Goal: Task Accomplishment & Management: Manage account settings

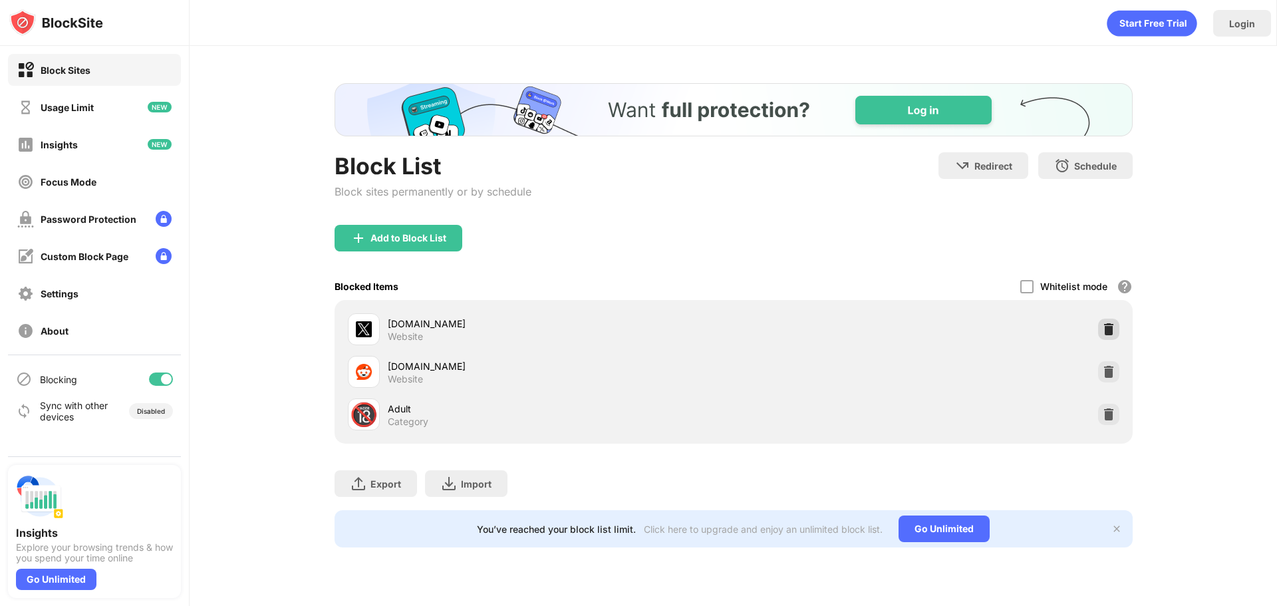
click at [1107, 332] on img at bounding box center [1108, 328] width 13 height 13
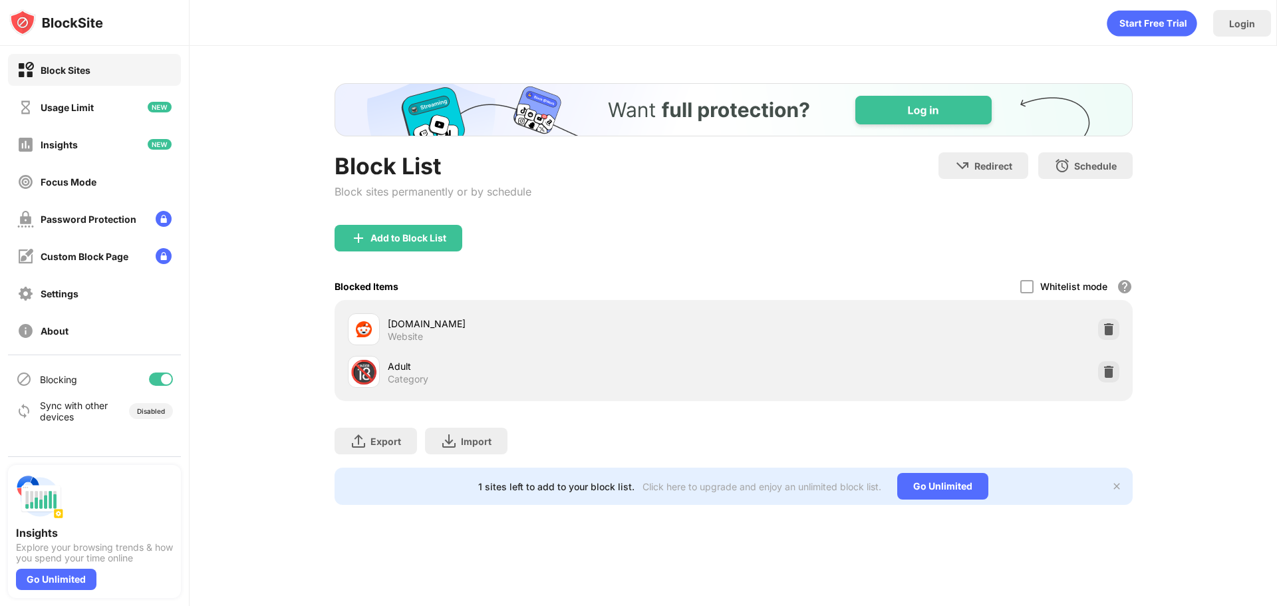
click at [487, 531] on div "Block List Block sites permanently or by schedule Redirect Choose a site to be …" at bounding box center [733, 294] width 1087 height 496
click at [388, 229] on div "Add to Block List" at bounding box center [398, 238] width 128 height 27
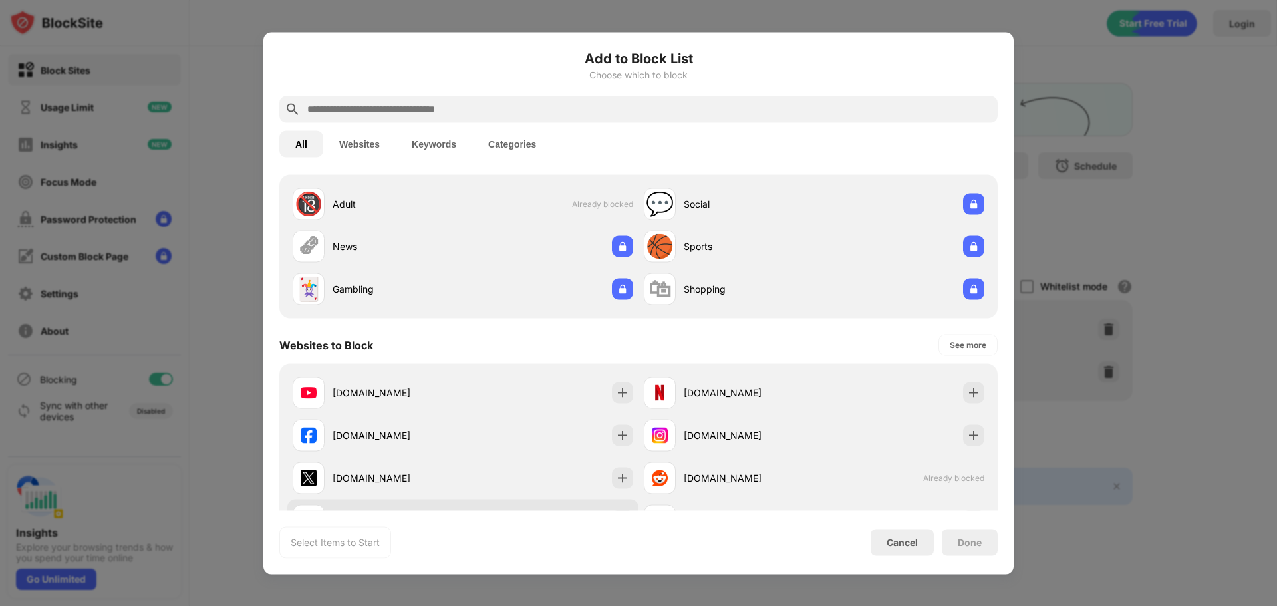
scroll to position [133, 0]
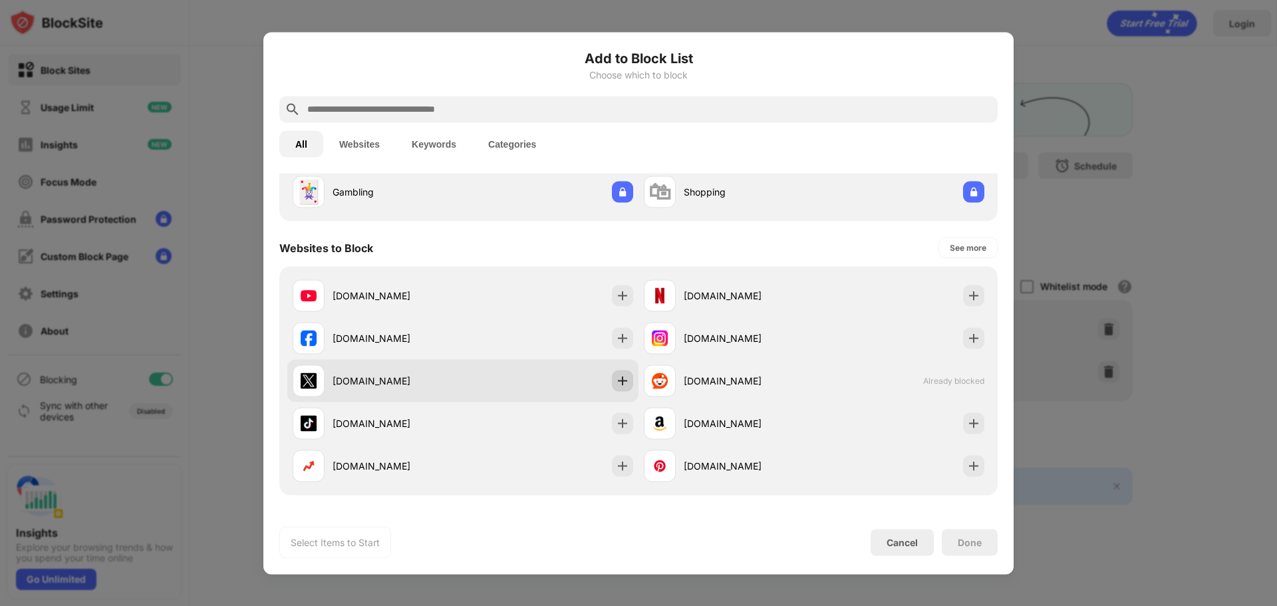
click at [616, 382] on img at bounding box center [622, 380] width 13 height 13
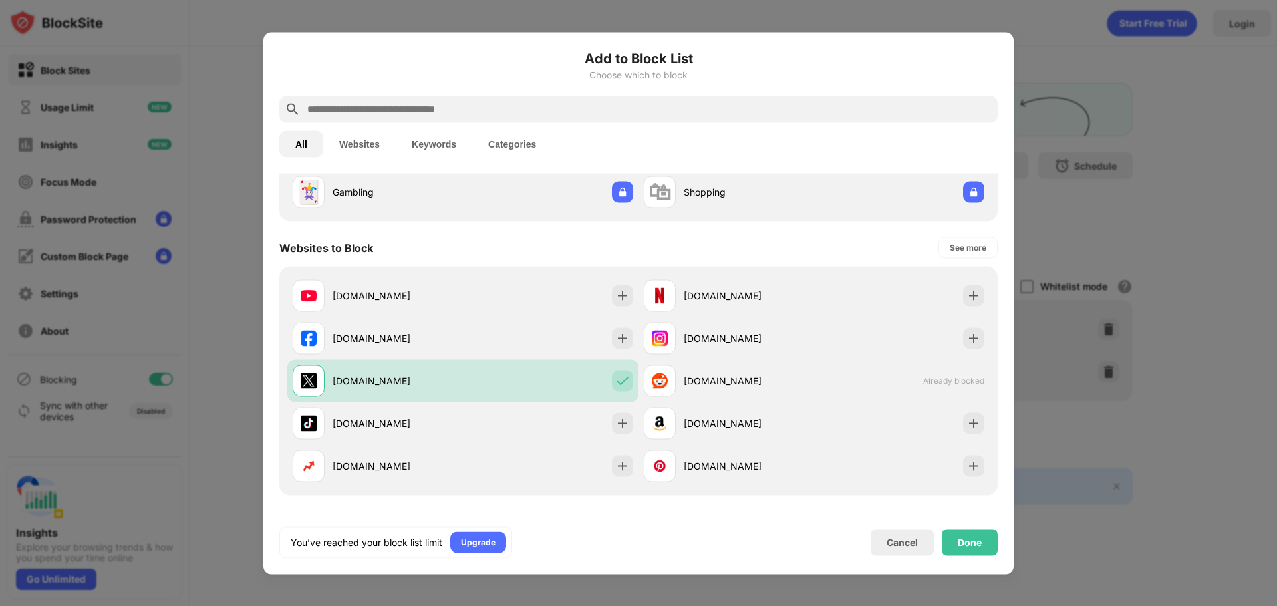
click at [962, 548] on div "Done" at bounding box center [970, 542] width 56 height 27
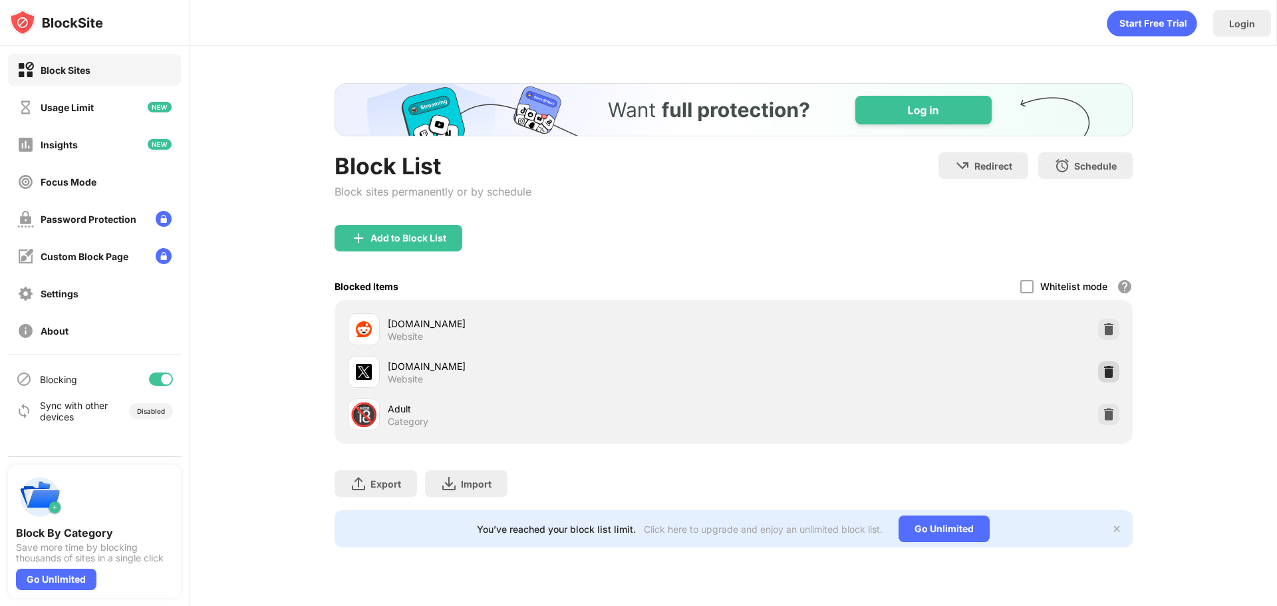
click at [1108, 374] on img at bounding box center [1108, 371] width 13 height 13
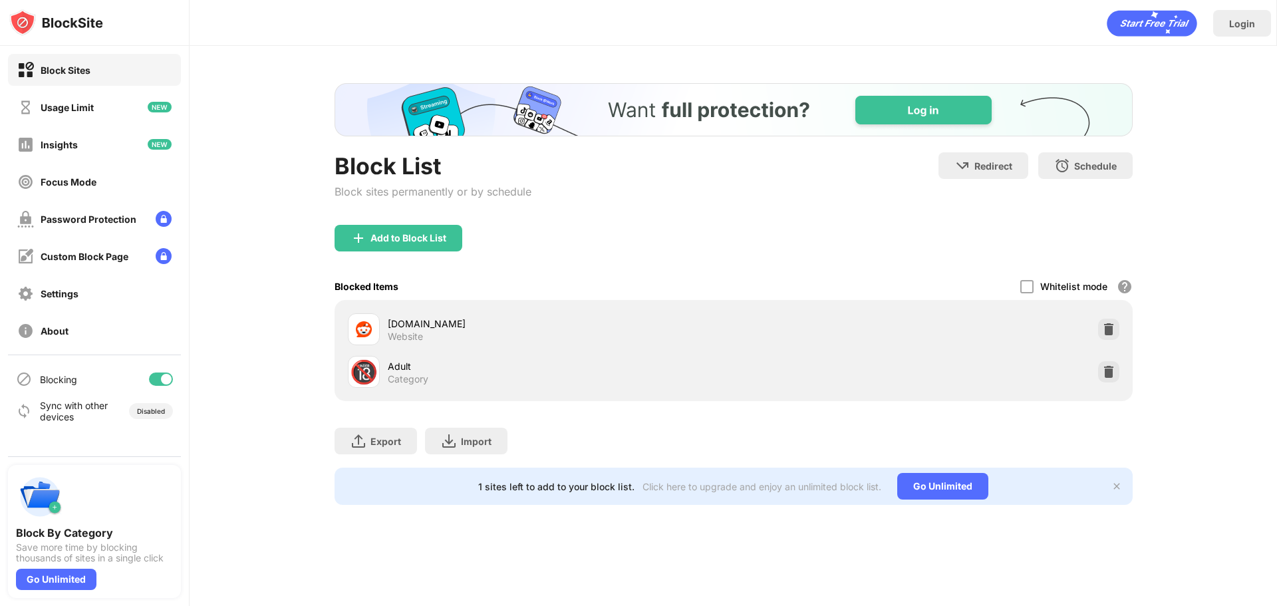
click at [414, 233] on div "Add to Block List" at bounding box center [408, 238] width 76 height 11
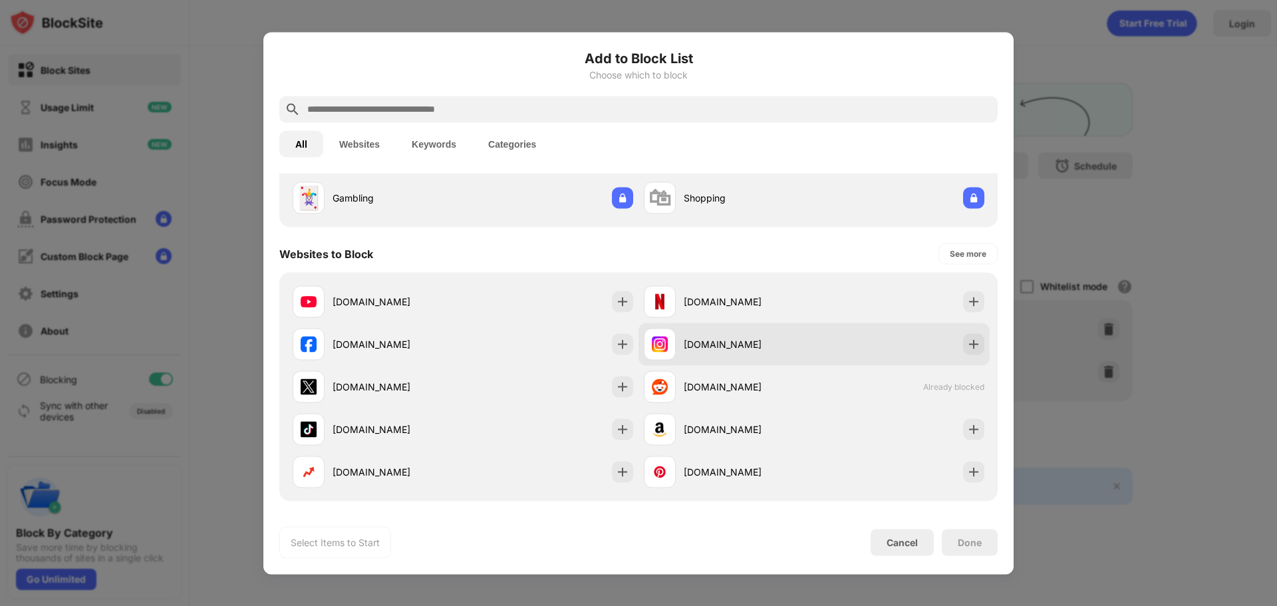
scroll to position [133, 0]
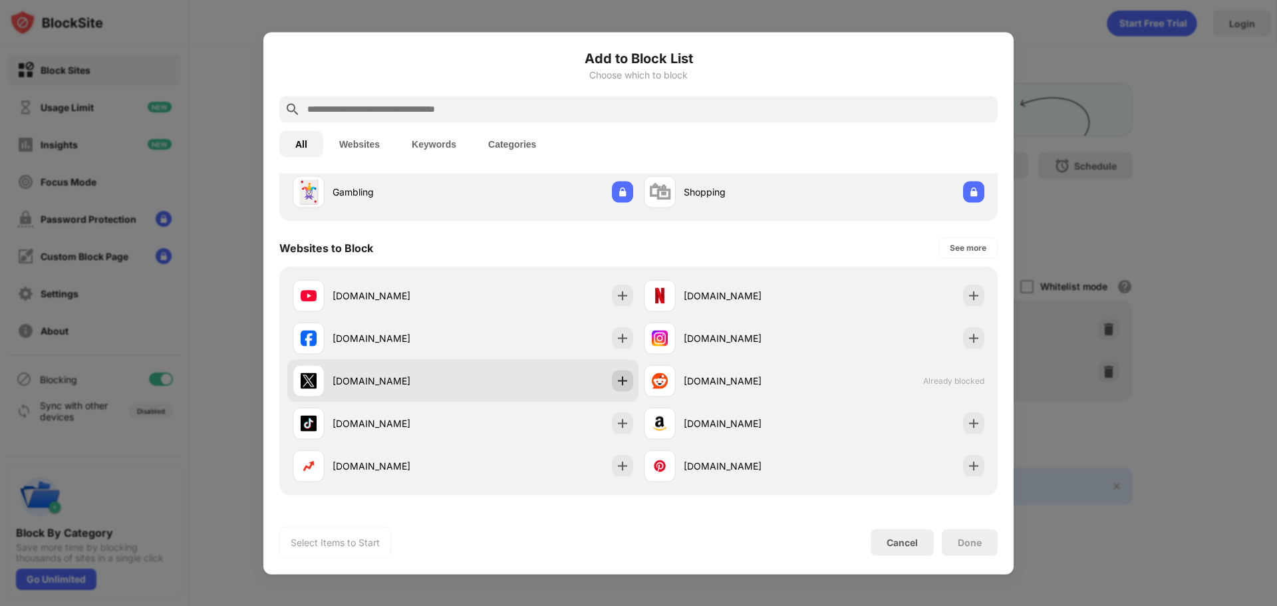
click at [620, 378] on img at bounding box center [622, 380] width 13 height 13
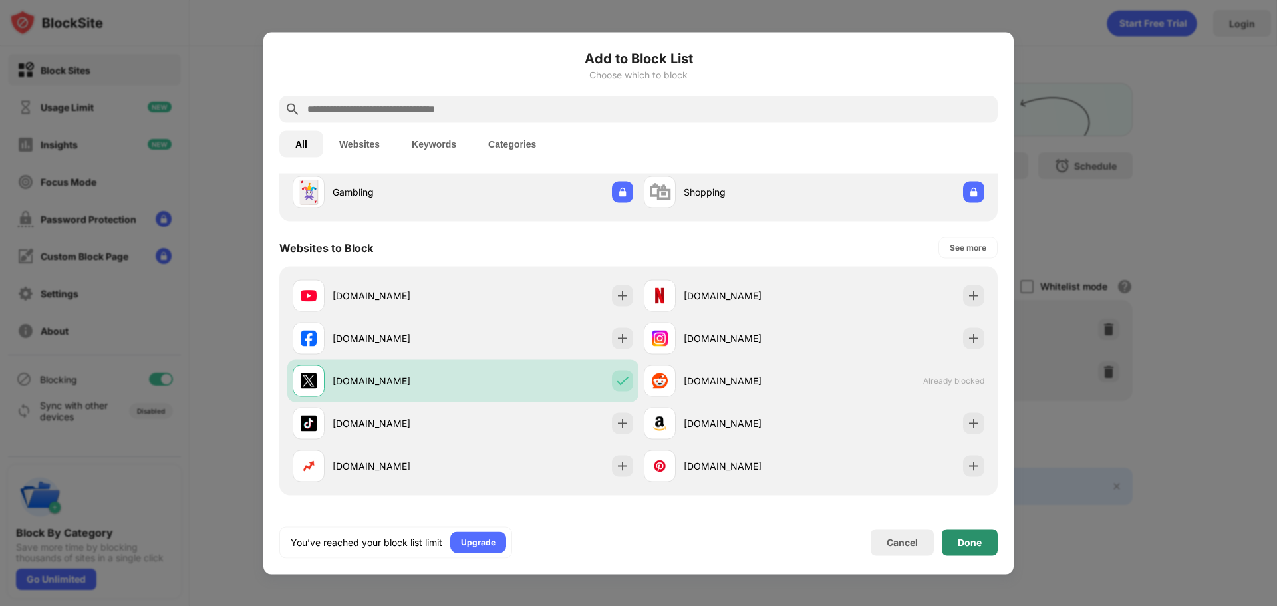
click at [968, 543] on div "Done" at bounding box center [970, 542] width 24 height 11
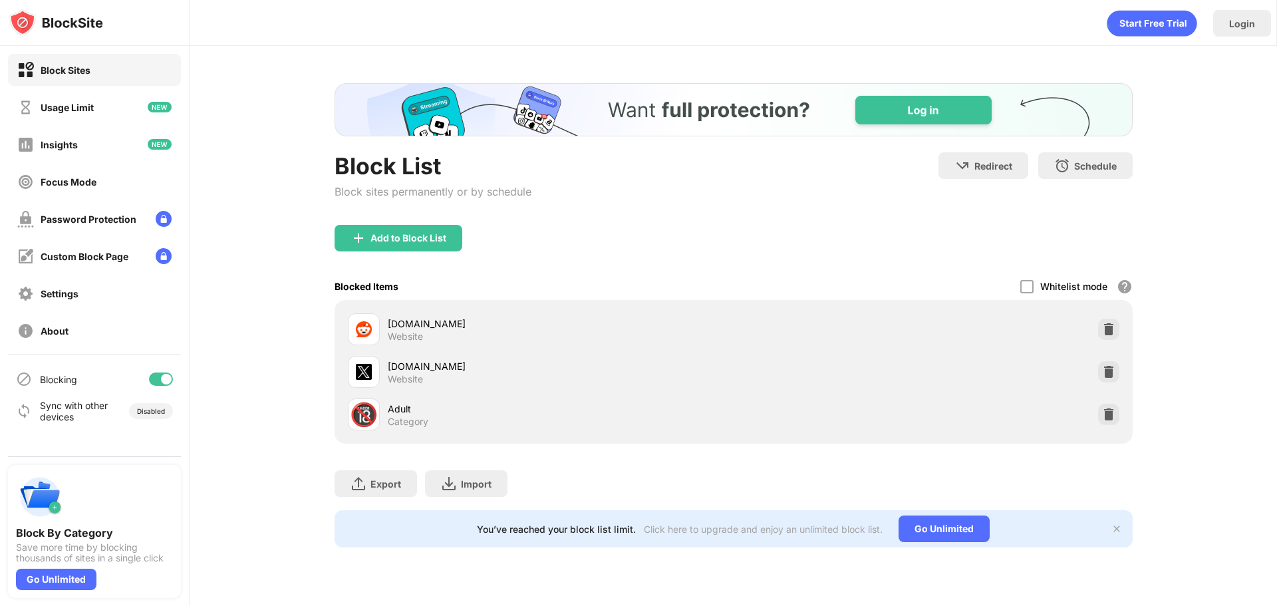
scroll to position [0, 0]
